Goal: Task Accomplishment & Management: Manage account settings

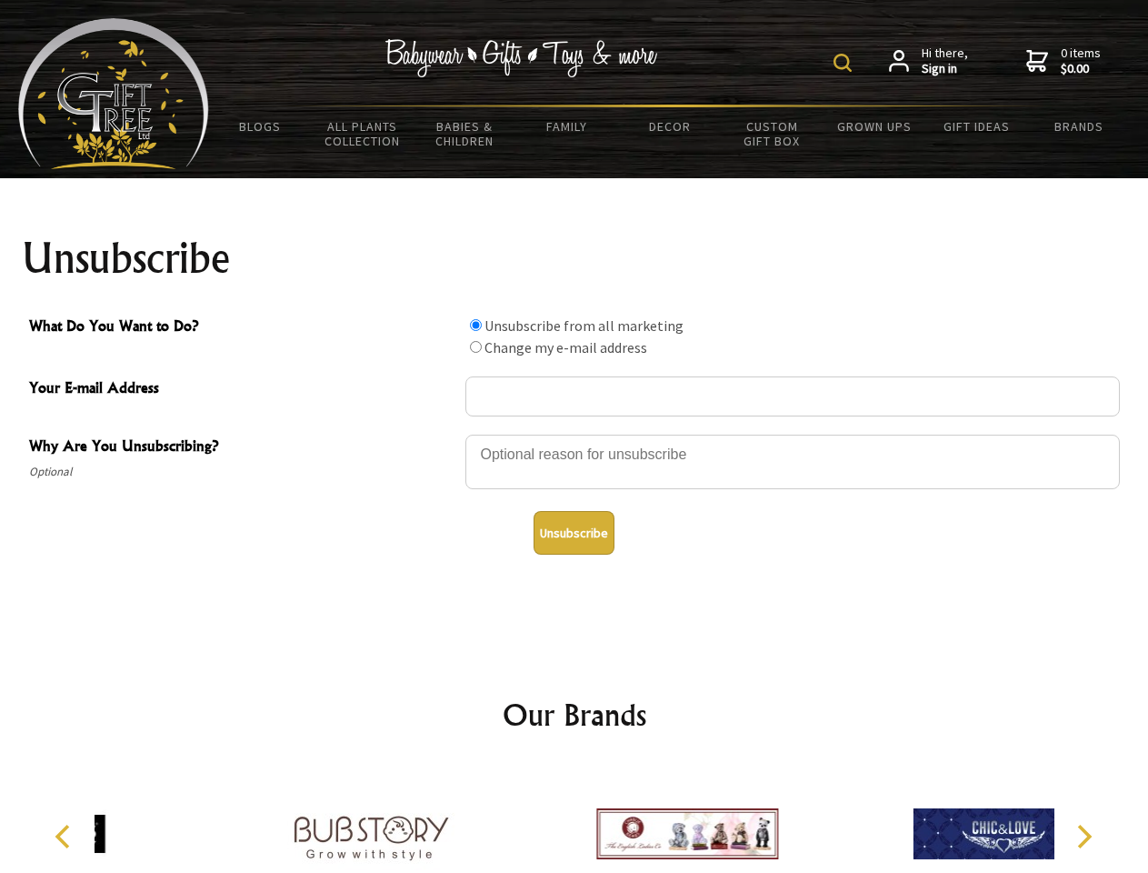
click at [846, 63] on img at bounding box center [843, 63] width 18 height 18
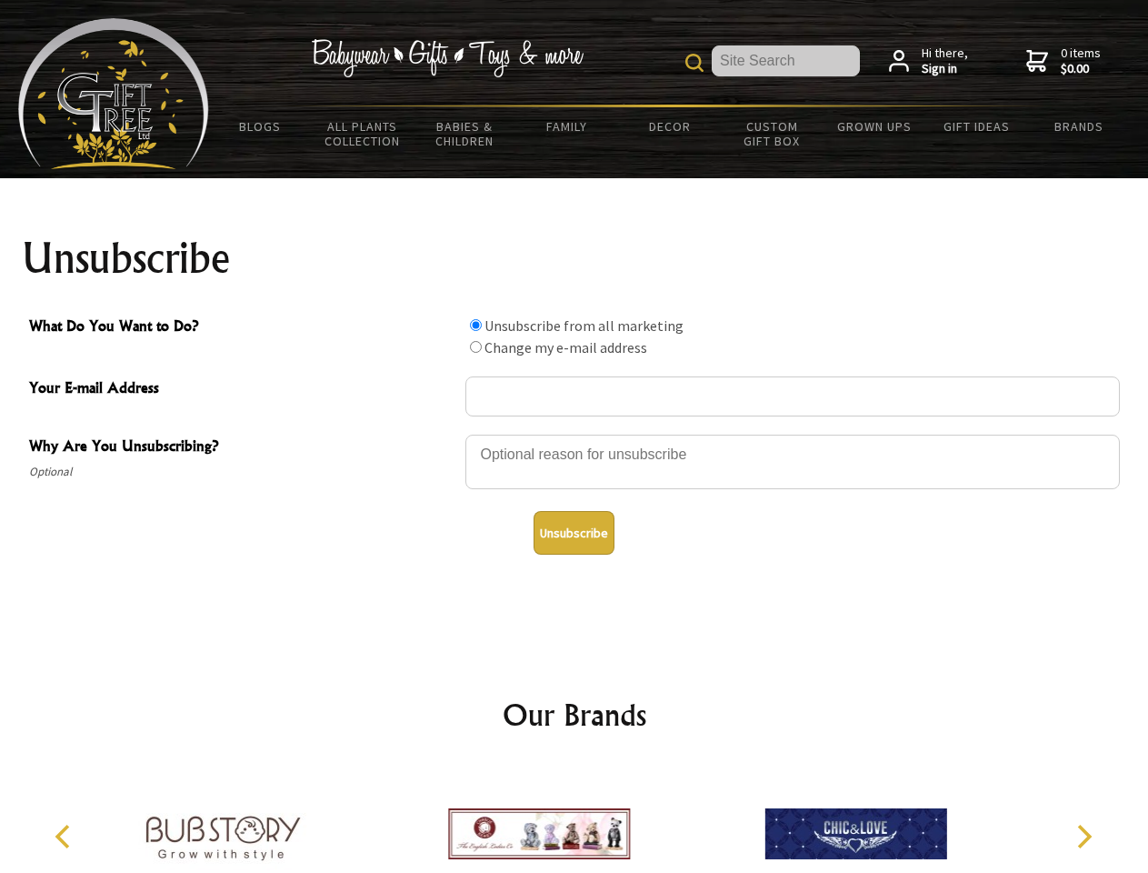
click at [575, 434] on div at bounding box center [793, 465] width 655 height 64
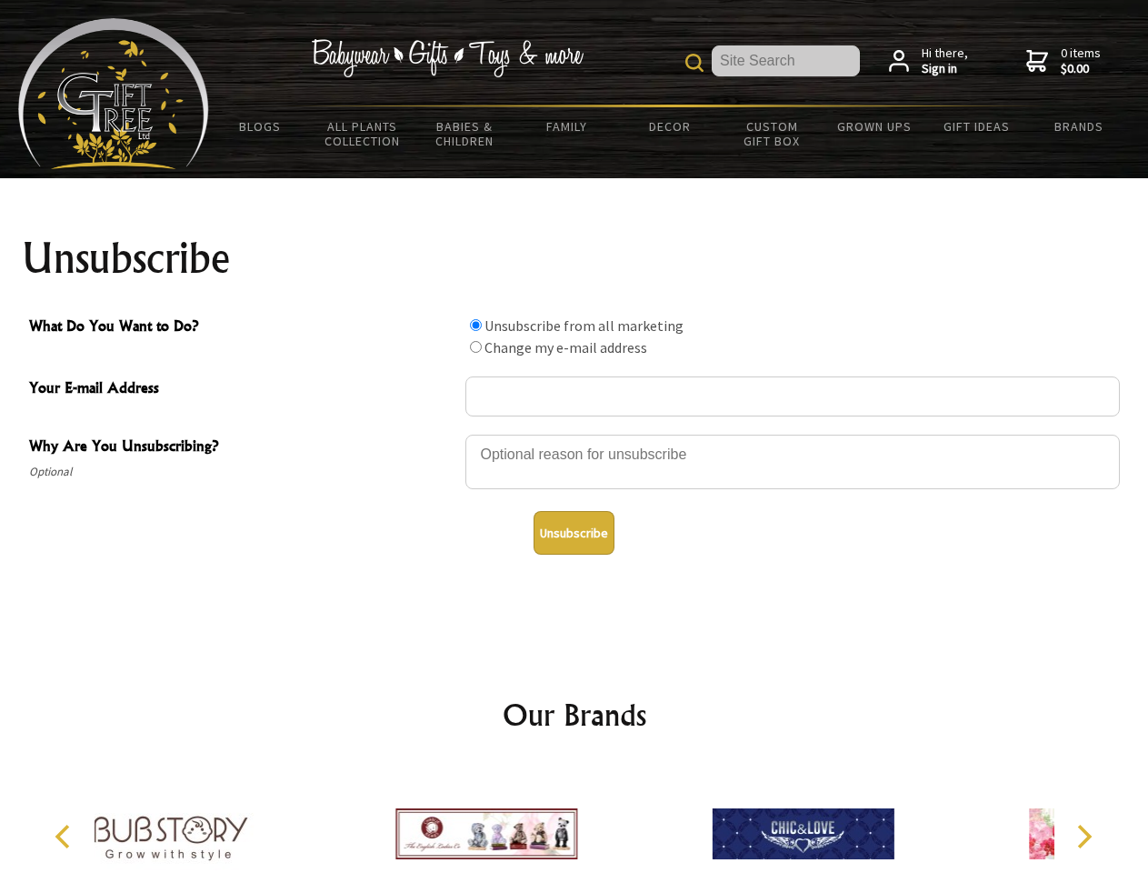
click at [476, 325] on input "What Do You Want to Do?" at bounding box center [476, 325] width 12 height 12
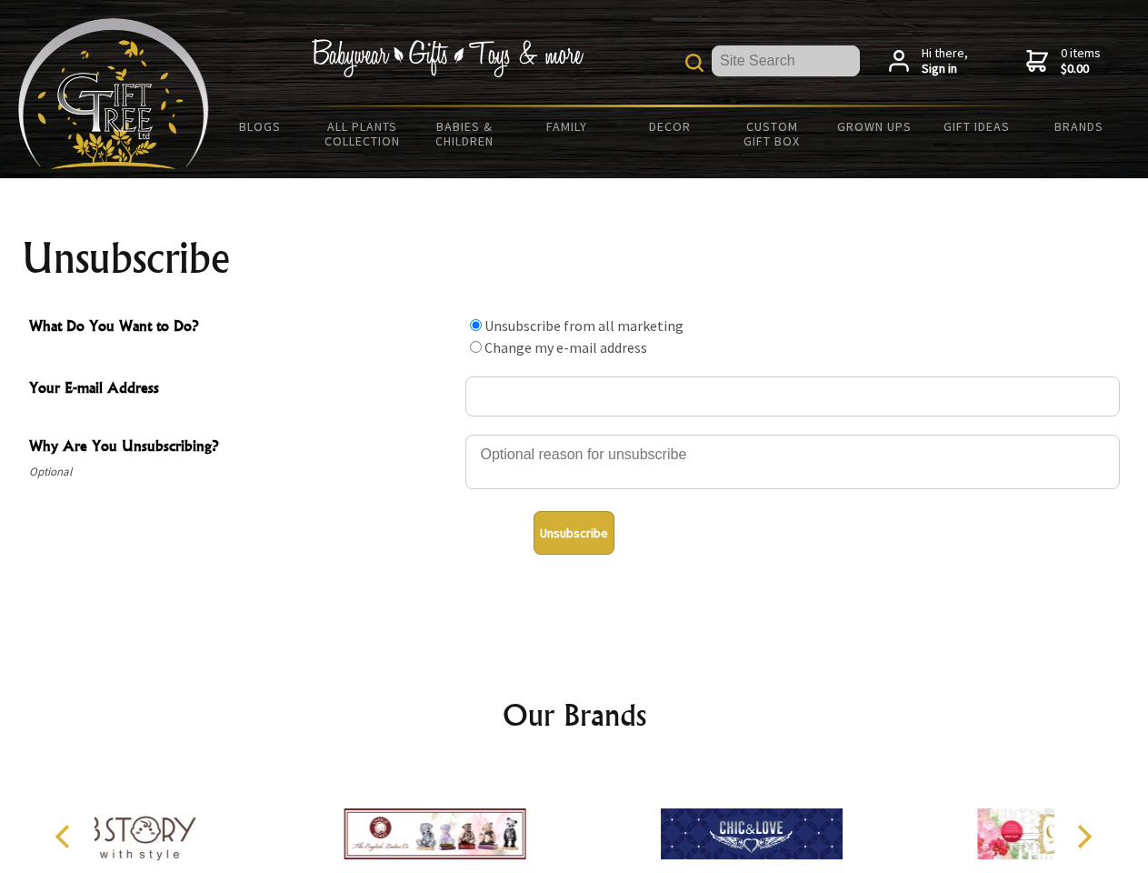
click at [476, 346] on input "What Do You Want to Do?" at bounding box center [476, 347] width 12 height 12
radio input "true"
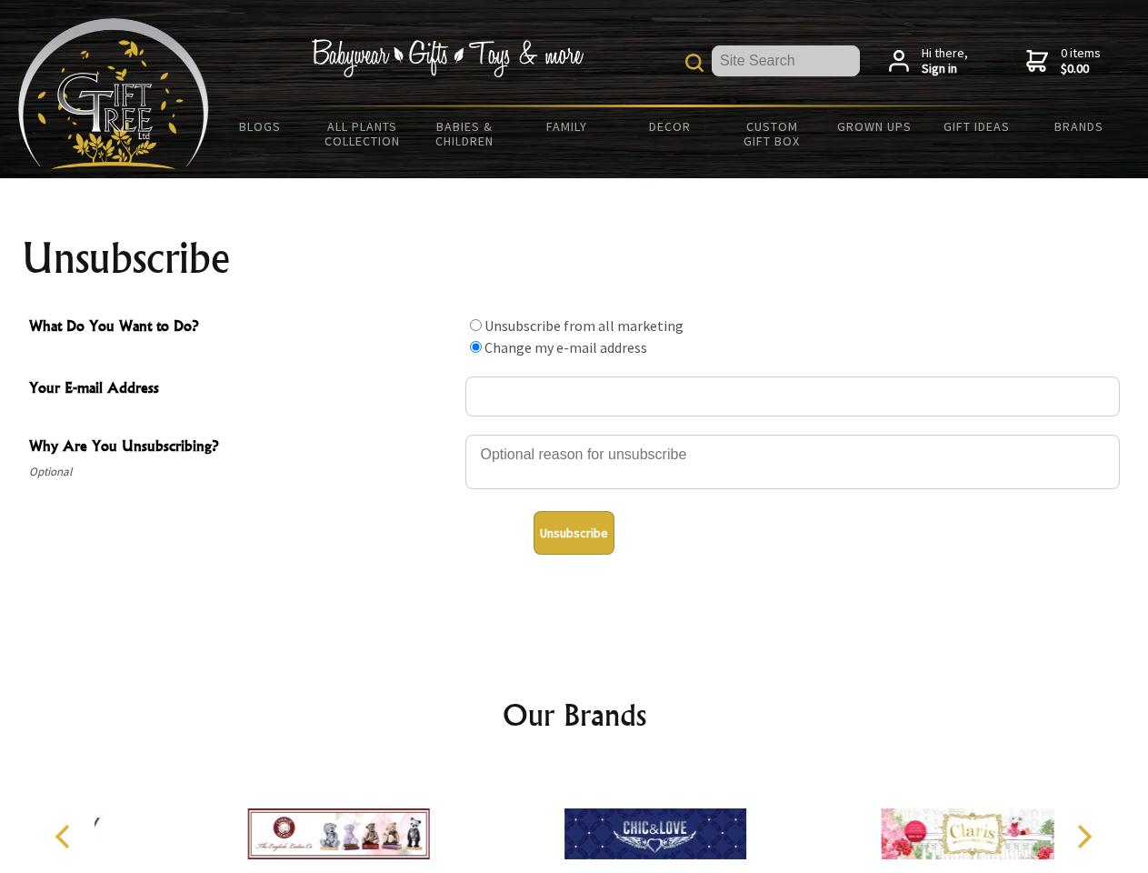
click at [574, 533] on button "Unsubscribe" at bounding box center [574, 533] width 81 height 44
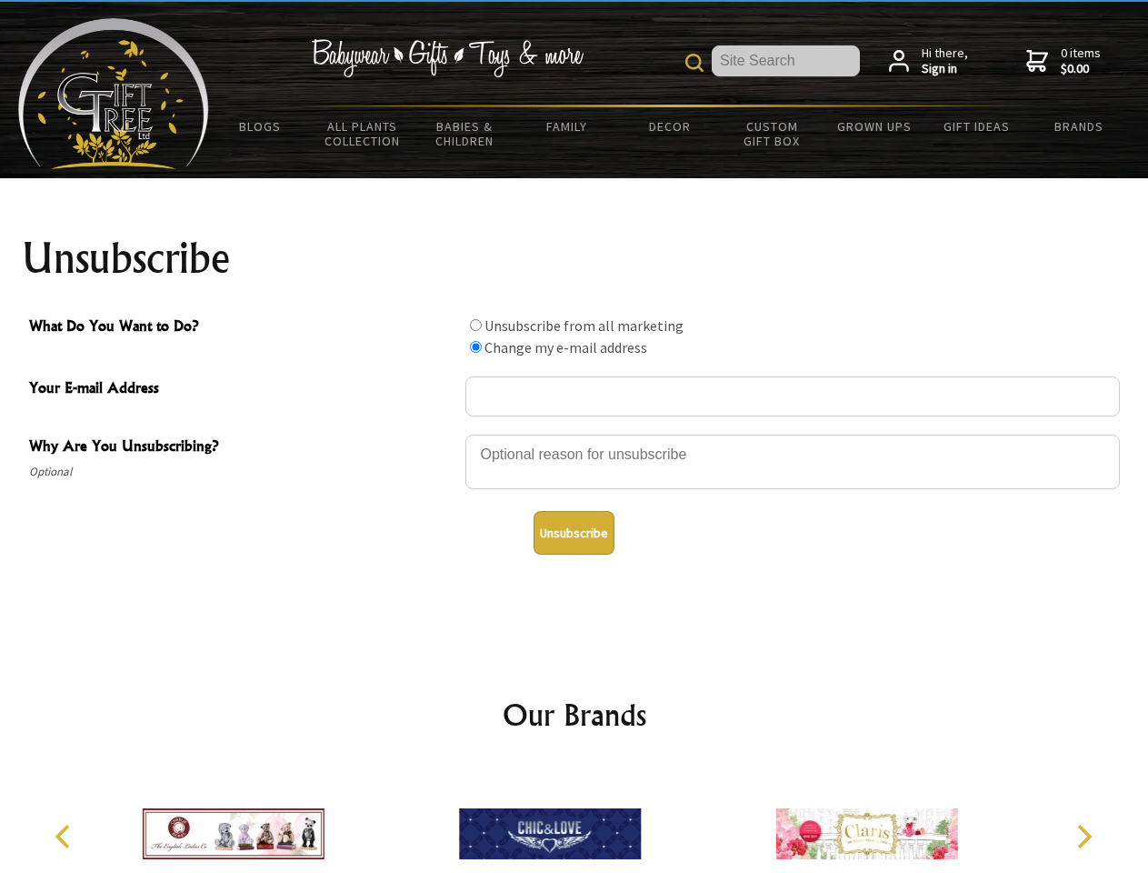
click at [575, 819] on img at bounding box center [550, 834] width 182 height 136
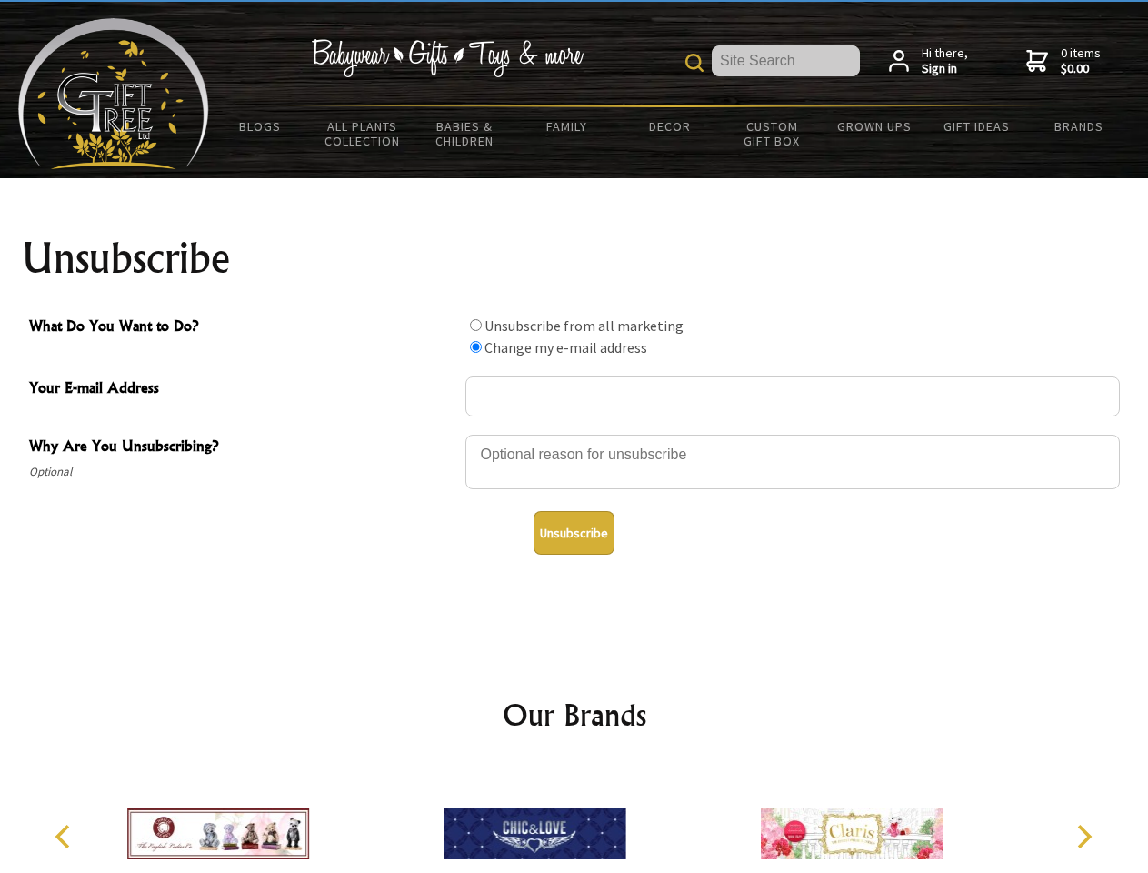
click at [65, 836] on icon "Previous" at bounding box center [65, 837] width 24 height 24
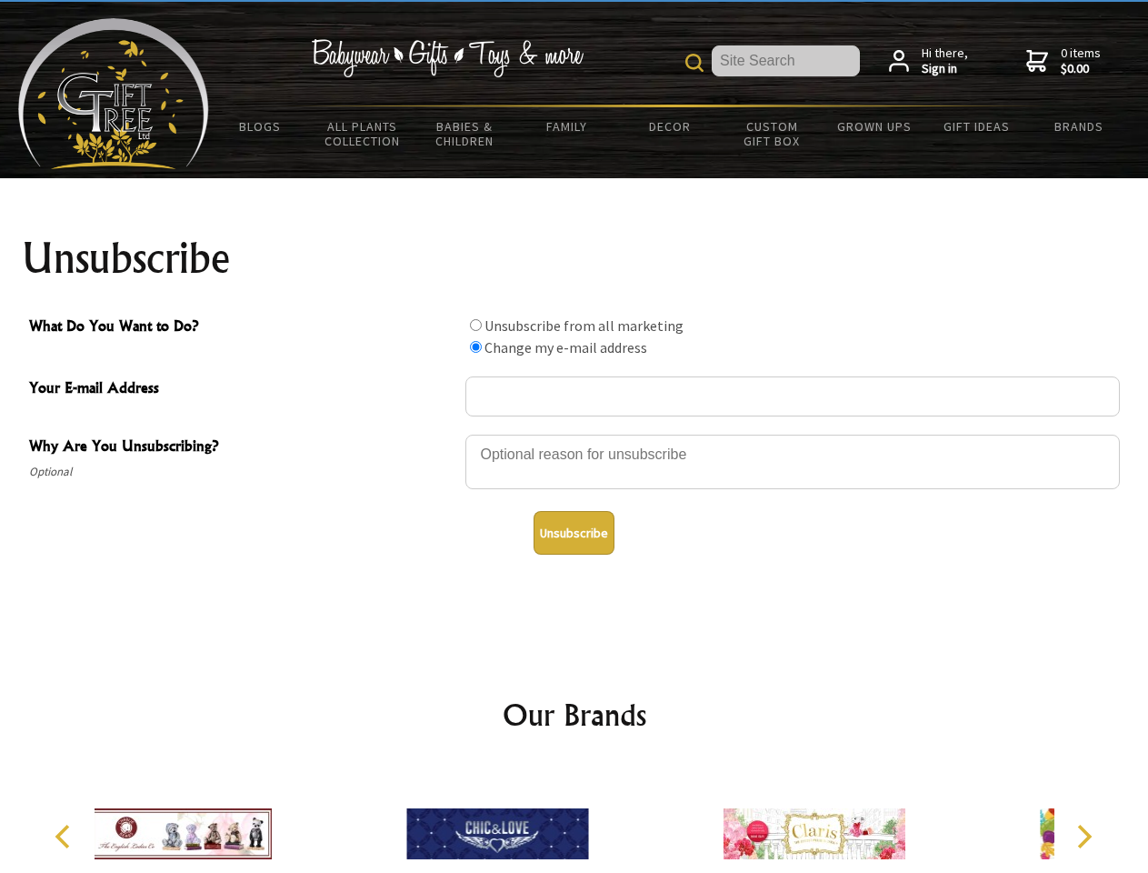
click at [1084, 836] on icon "Next" at bounding box center [1083, 837] width 24 height 24
